Goal: Transaction & Acquisition: Purchase product/service

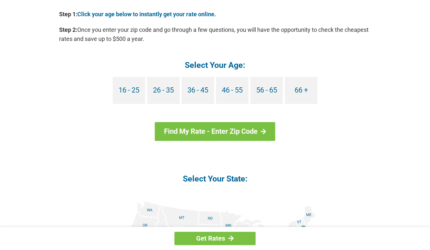
scroll to position [621, 0]
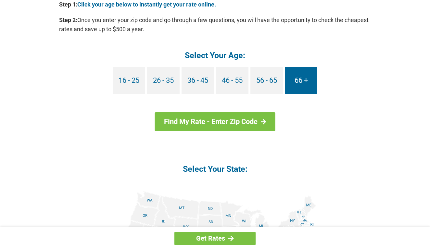
click at [307, 79] on link "66 +" at bounding box center [301, 80] width 32 height 27
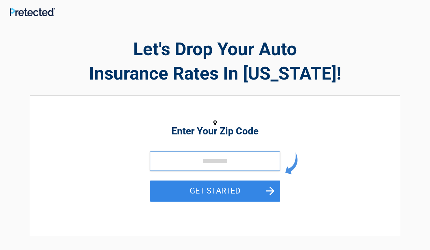
click at [189, 159] on input "tel" at bounding box center [215, 160] width 130 height 19
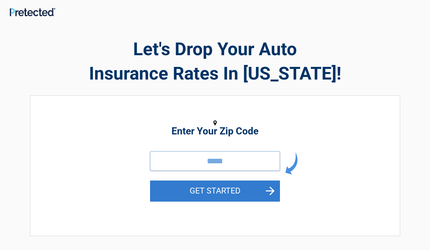
type input "*****"
click at [232, 189] on button "GET STARTED" at bounding box center [215, 191] width 130 height 21
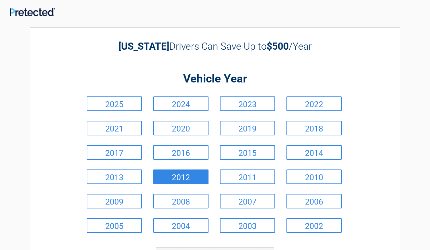
click at [177, 177] on link "2012" at bounding box center [180, 177] width 55 height 15
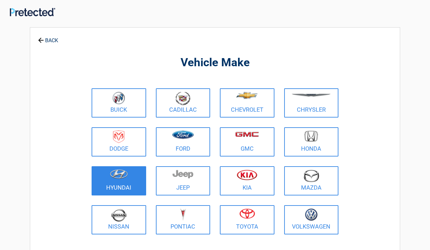
click at [118, 184] on link "Hyundai" at bounding box center [119, 180] width 55 height 29
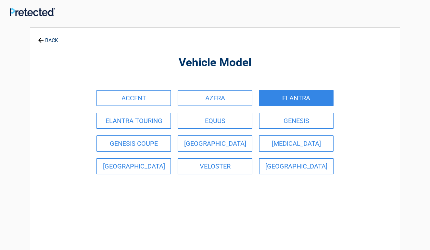
click at [296, 97] on link "ELANTRA" at bounding box center [296, 98] width 75 height 16
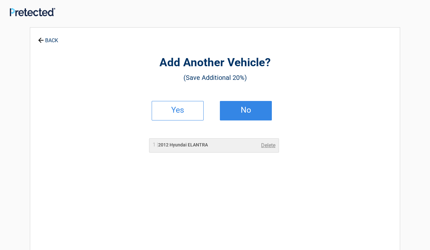
click at [246, 109] on h2 "No" at bounding box center [246, 110] width 38 height 5
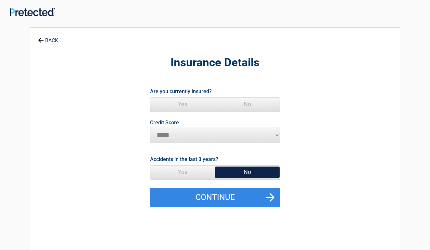
click at [182, 103] on span "Yes" at bounding box center [182, 104] width 65 height 13
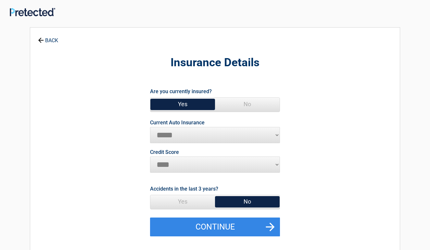
select select "***"
select select "*********"
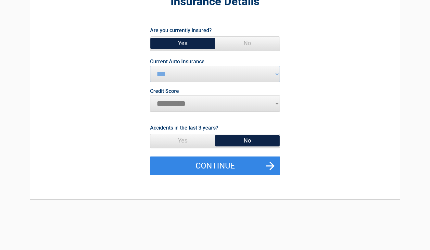
scroll to position [63, 0]
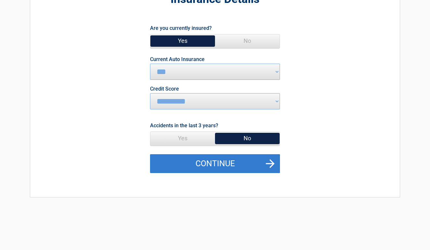
click at [230, 161] on button "Continue" at bounding box center [215, 163] width 130 height 19
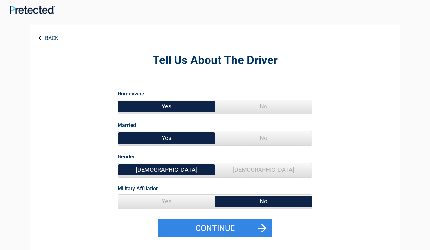
scroll to position [0, 0]
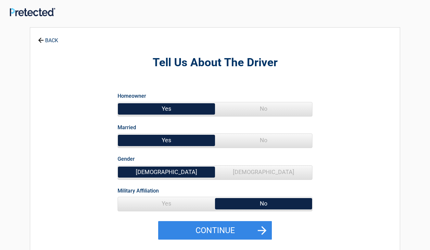
click at [267, 138] on span "No" at bounding box center [263, 140] width 97 height 13
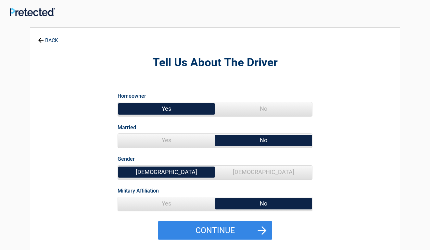
click at [263, 171] on span "Female" at bounding box center [263, 172] width 97 height 13
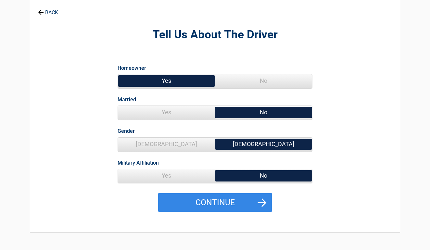
scroll to position [34, 0]
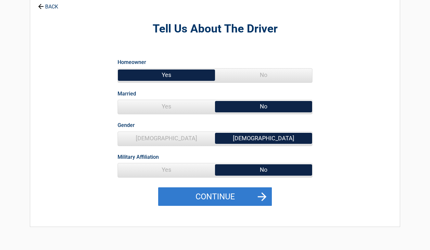
click at [256, 195] on button "Continue" at bounding box center [215, 196] width 114 height 19
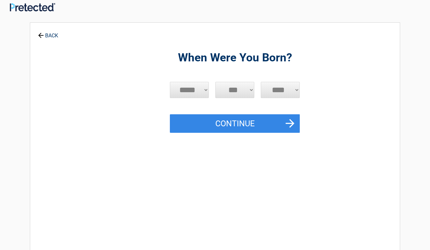
scroll to position [0, 0]
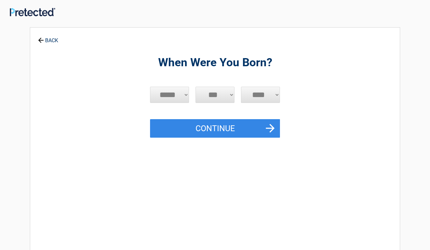
click at [39, 37] on icon at bounding box center [40, 39] width 7 height 7
